Goal: Check status: Check status

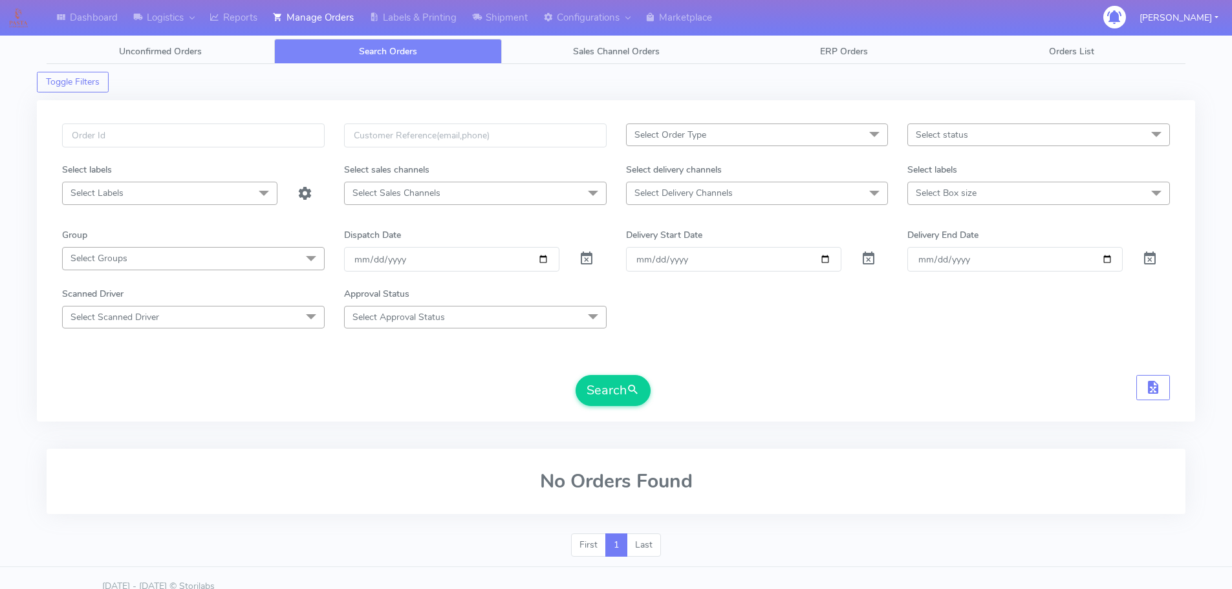
click at [297, 150] on div at bounding box center [193, 142] width 282 height 39
drag, startPoint x: 297, startPoint y: 137, endPoint x: 281, endPoint y: 151, distance: 21.1
click at [297, 137] on input "text" at bounding box center [193, 135] width 262 height 24
paste input "1619163"
type input "1619163"
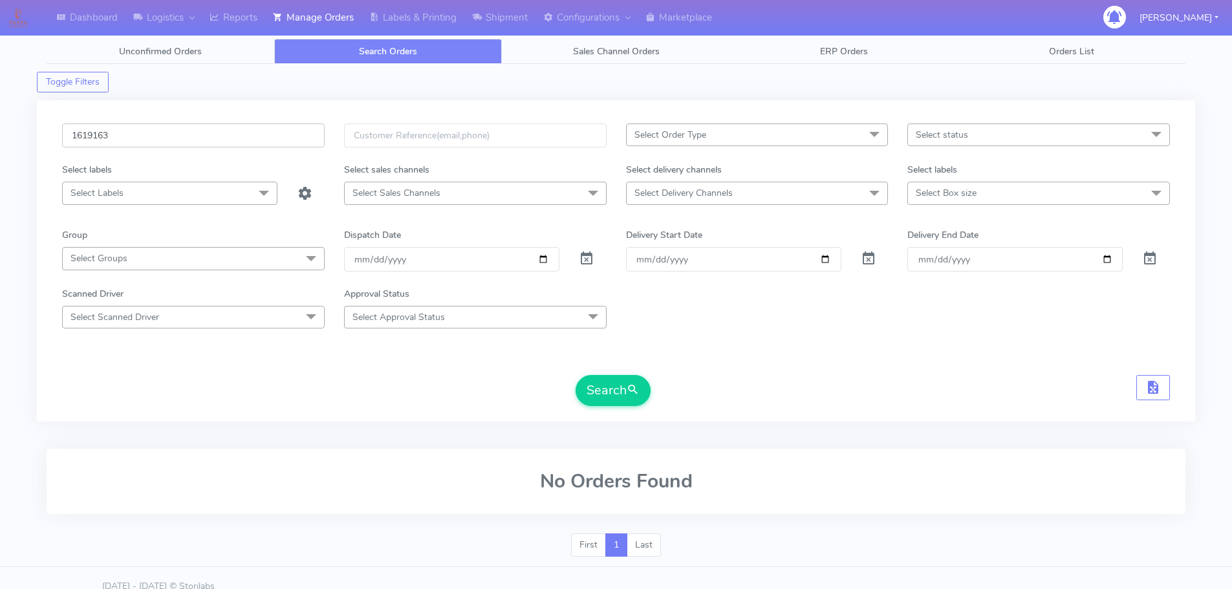
click at [575, 375] on button "Search" at bounding box center [612, 390] width 75 height 31
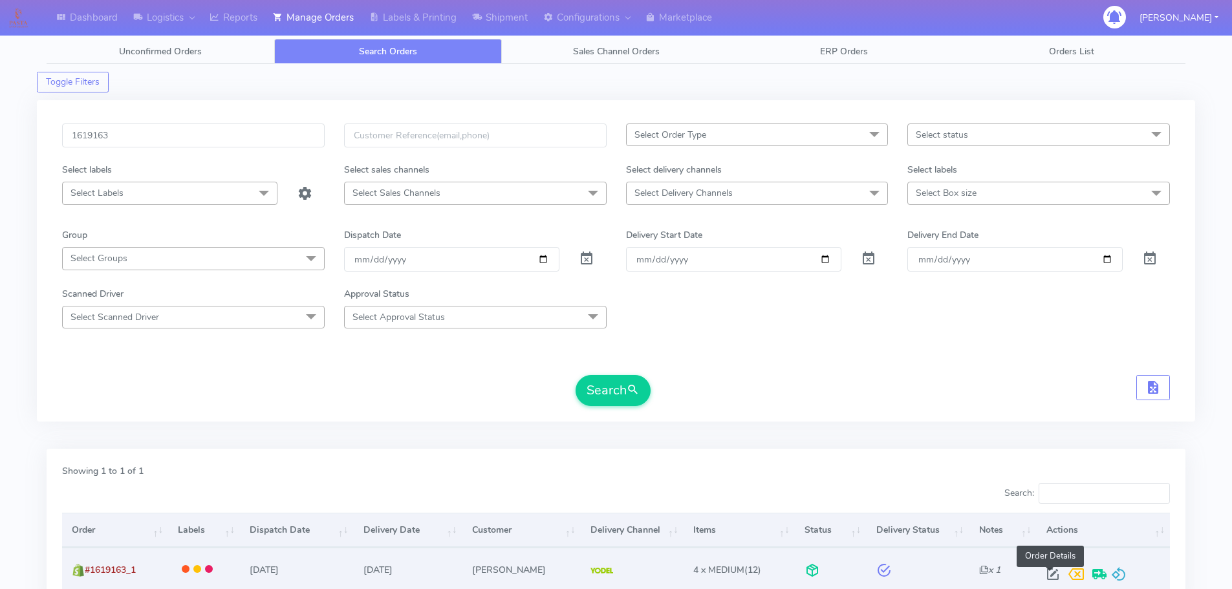
click at [1049, 577] on span at bounding box center [1052, 577] width 23 height 12
select select "5"
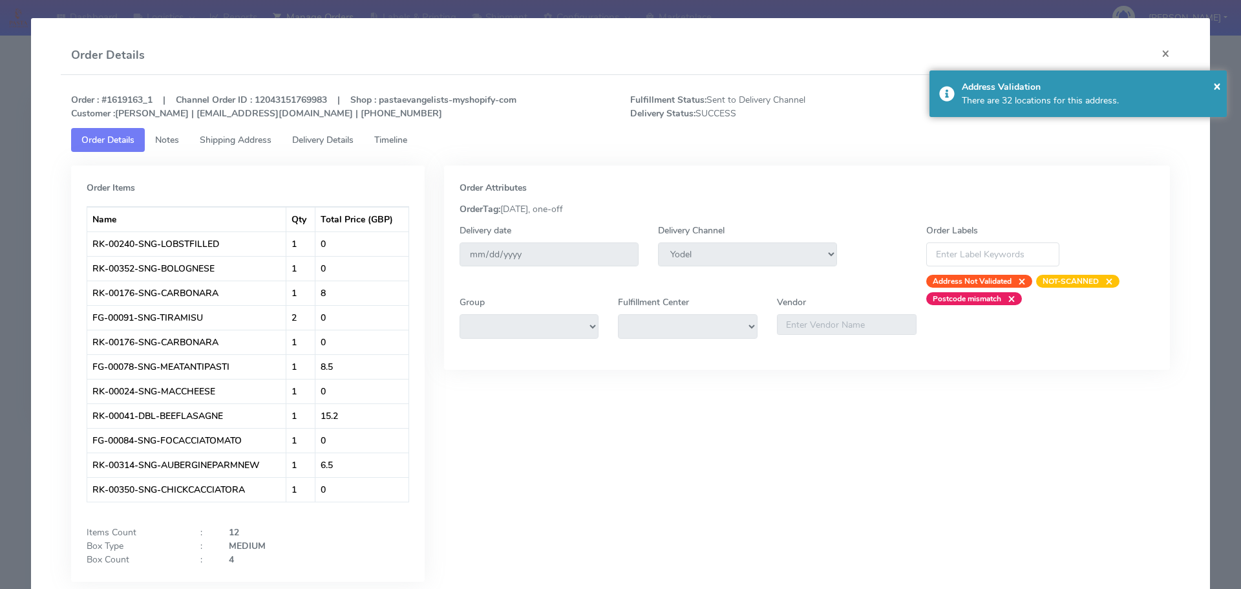
click at [360, 136] on link "Delivery Details" at bounding box center [323, 140] width 82 height 24
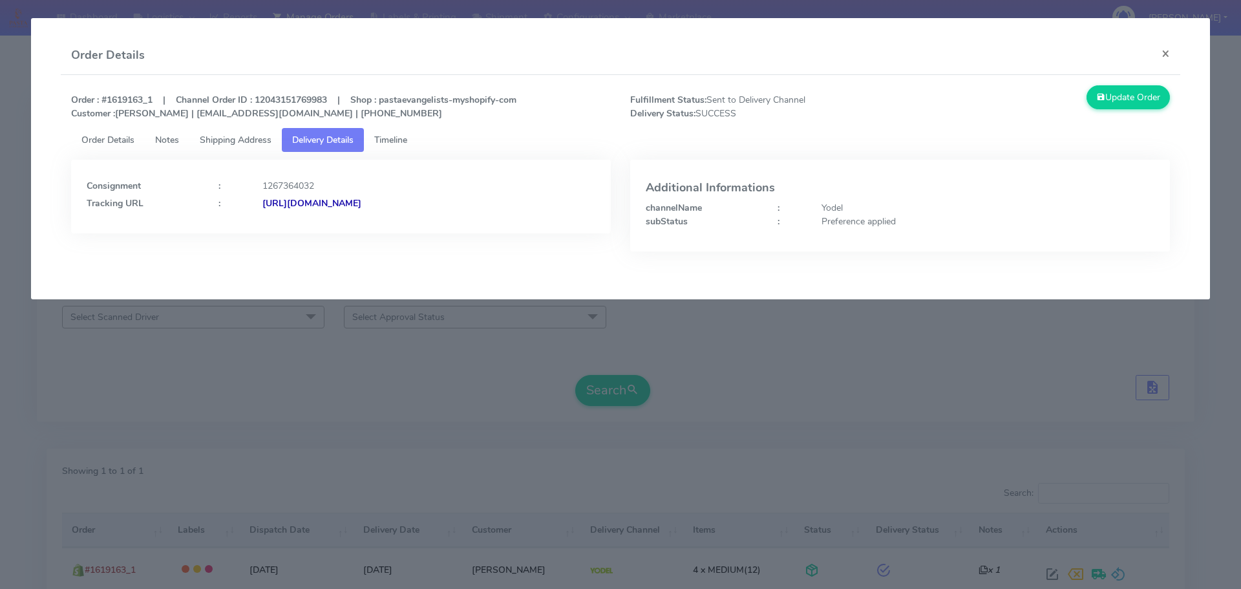
drag, startPoint x: 547, startPoint y: 218, endPoint x: 401, endPoint y: 228, distance: 145.8
click at [401, 228] on div "Consignment : 1267364032 Tracking URL : [URL][DOMAIN_NAME]" at bounding box center [341, 197] width 540 height 74
copy strong "JJD0002249960883808"
drag, startPoint x: 543, startPoint y: 397, endPoint x: 610, endPoint y: 1, distance: 402.0
click at [542, 397] on modal-container "Order Details × Order : #1619163_1 | Channel Order ID : 12043151769983 | Shop :…" at bounding box center [620, 294] width 1241 height 589
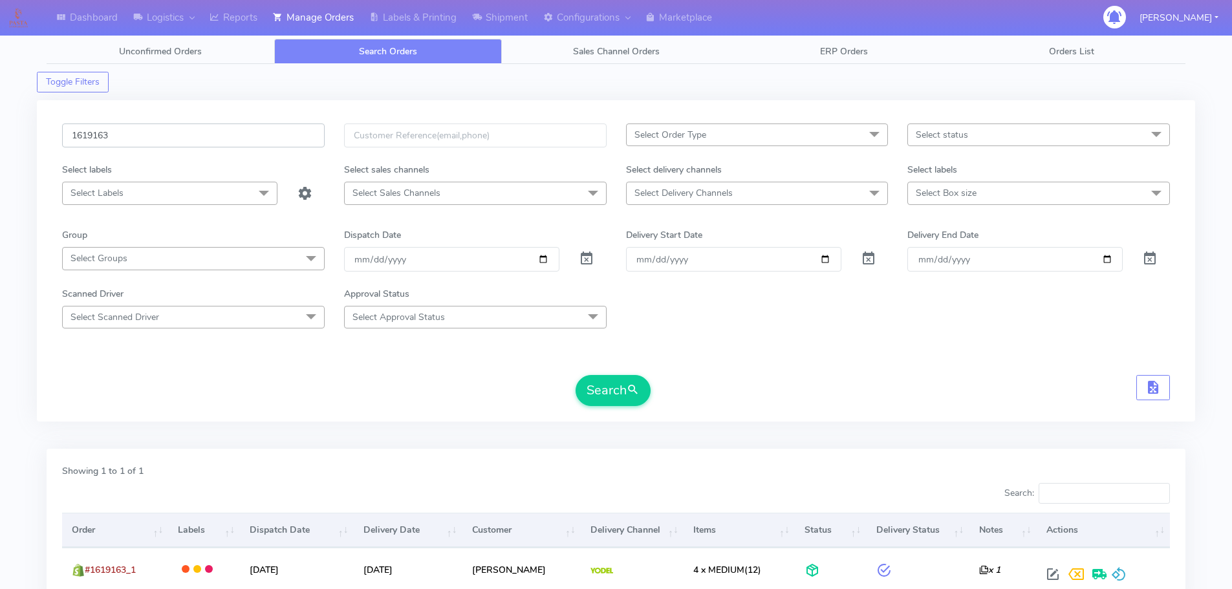
click at [286, 137] on input "1619163" at bounding box center [193, 135] width 262 height 24
paste input "8857"
type input "1618857"
click at [575, 375] on button "Search" at bounding box center [612, 390] width 75 height 31
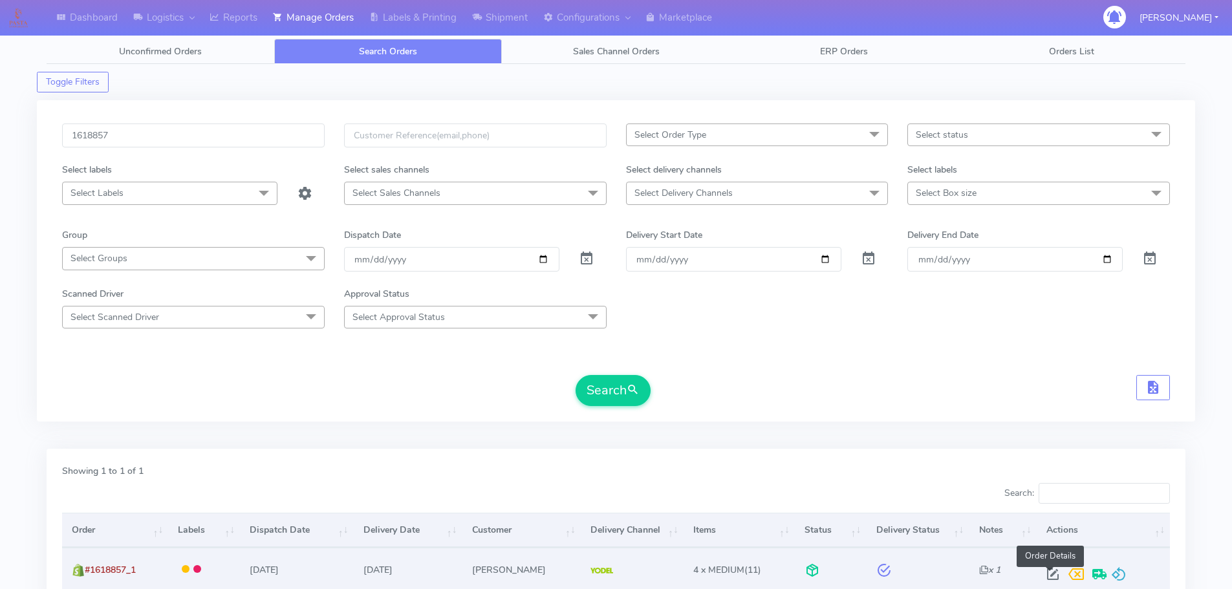
click at [1049, 573] on span at bounding box center [1052, 577] width 23 height 12
select select "5"
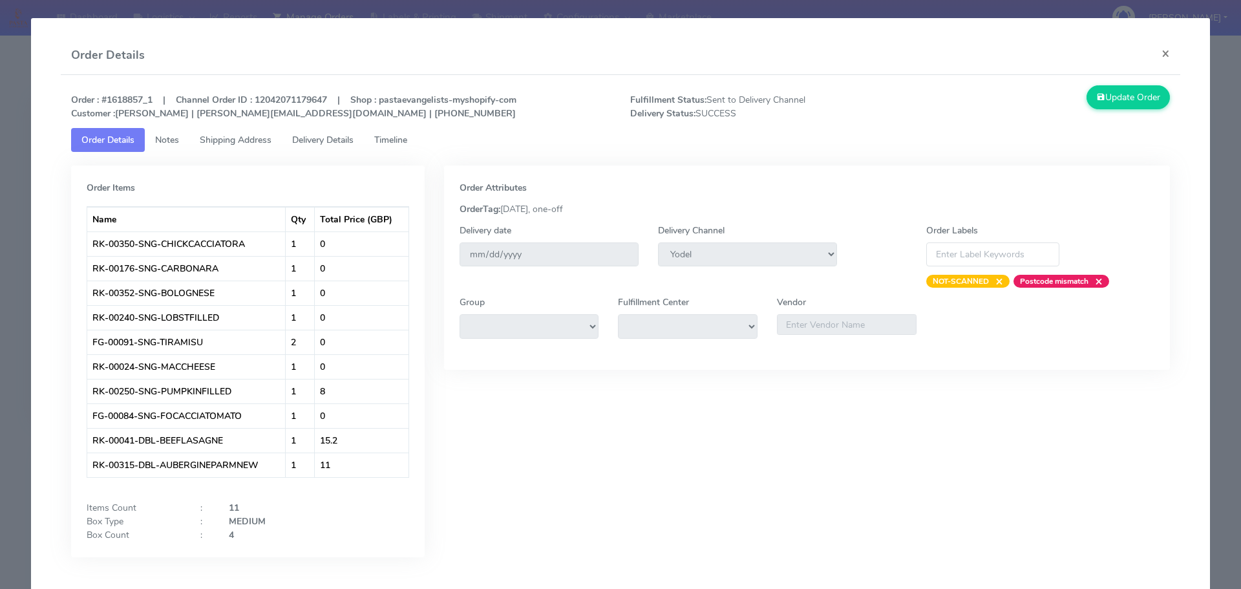
click at [333, 139] on span "Delivery Details" at bounding box center [322, 140] width 61 height 12
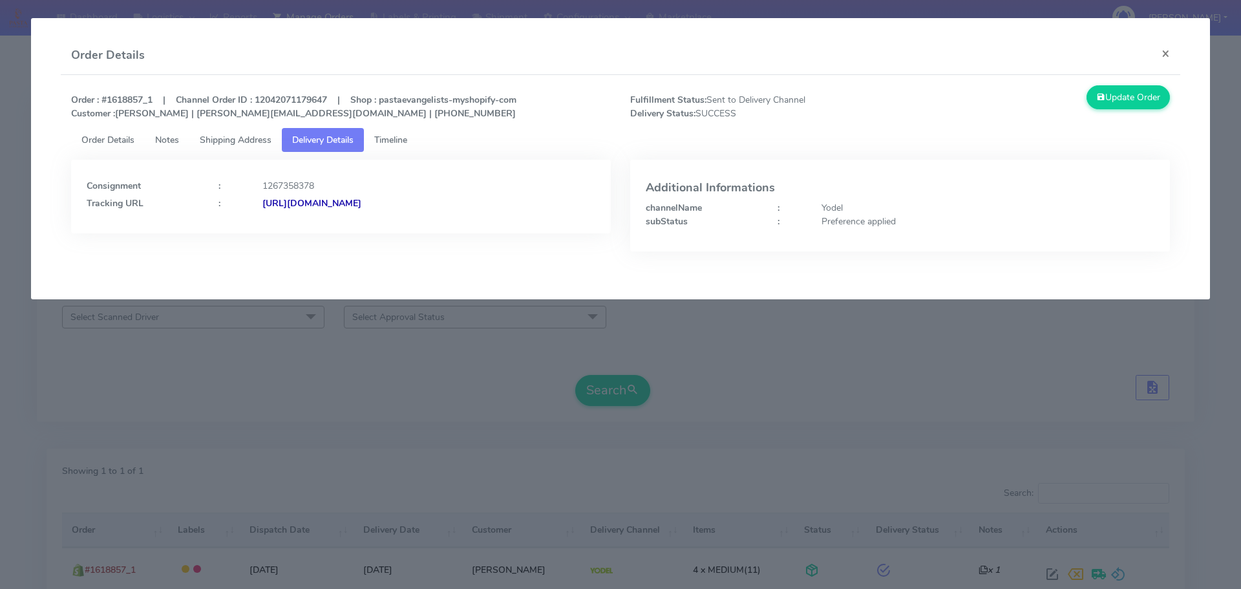
drag, startPoint x: 546, startPoint y: 218, endPoint x: 403, endPoint y: 222, distance: 142.9
click at [403, 222] on div "Consignment : 1267358378 Tracking URL : [URL][DOMAIN_NAME]" at bounding box center [341, 197] width 540 height 74
copy strong "JJD0002249960883161"
click at [94, 146] on link "Order Details" at bounding box center [108, 140] width 74 height 24
